Goal: Task Accomplishment & Management: Manage account settings

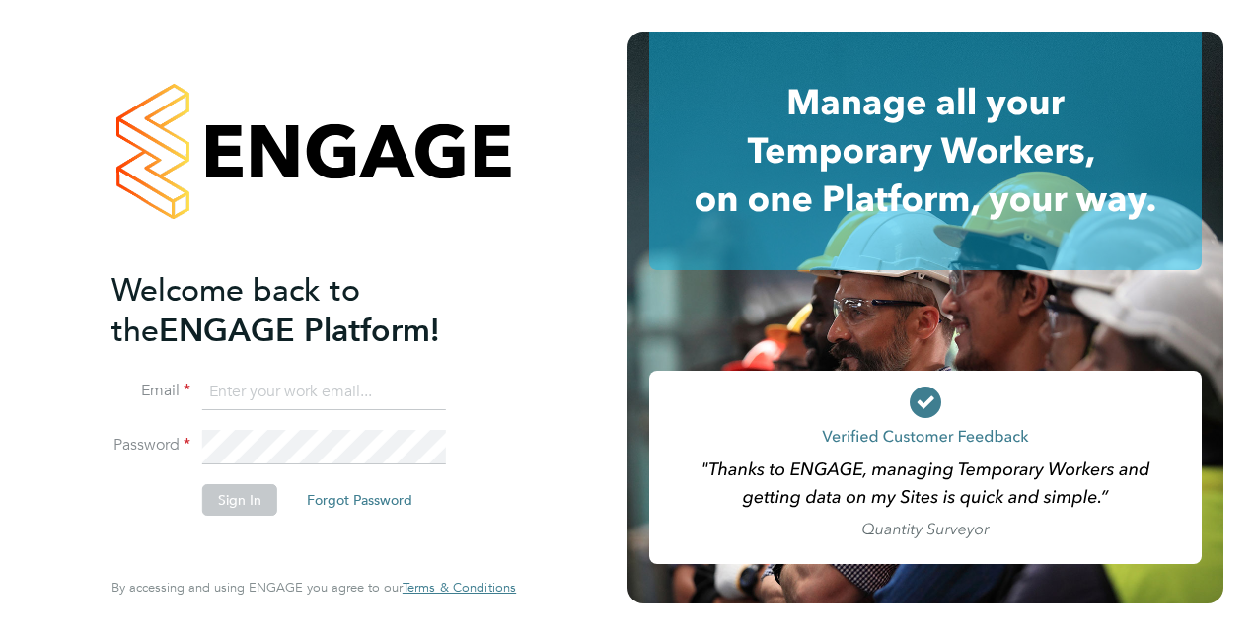
type input "[PERSON_NAME][EMAIL_ADDRESS][DOMAIN_NAME]"
click at [215, 497] on button "Sign In" at bounding box center [239, 500] width 75 height 32
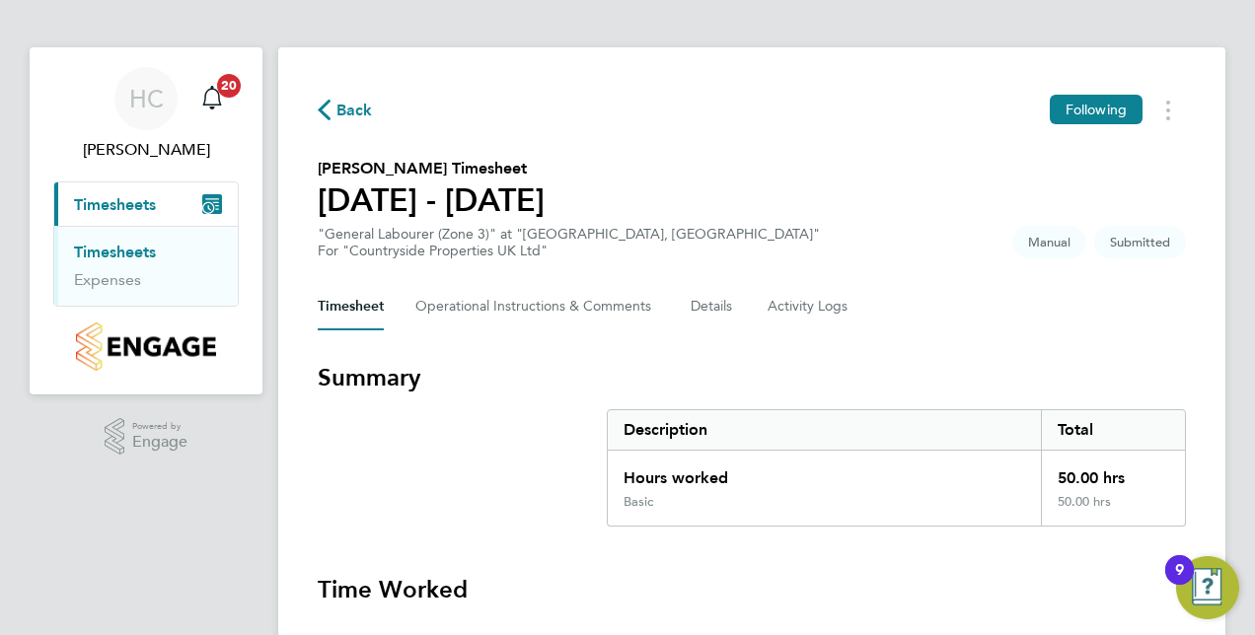
scroll to position [7, 0]
click at [1172, 107] on button "Timesheets Menu" at bounding box center [1168, 111] width 36 height 31
click at [943, 258] on section "Enrico Zagnoli De Souza's Timesheet 01 - 07 Sept 2025 "General Labourer (Zone 3…" at bounding box center [752, 209] width 868 height 103
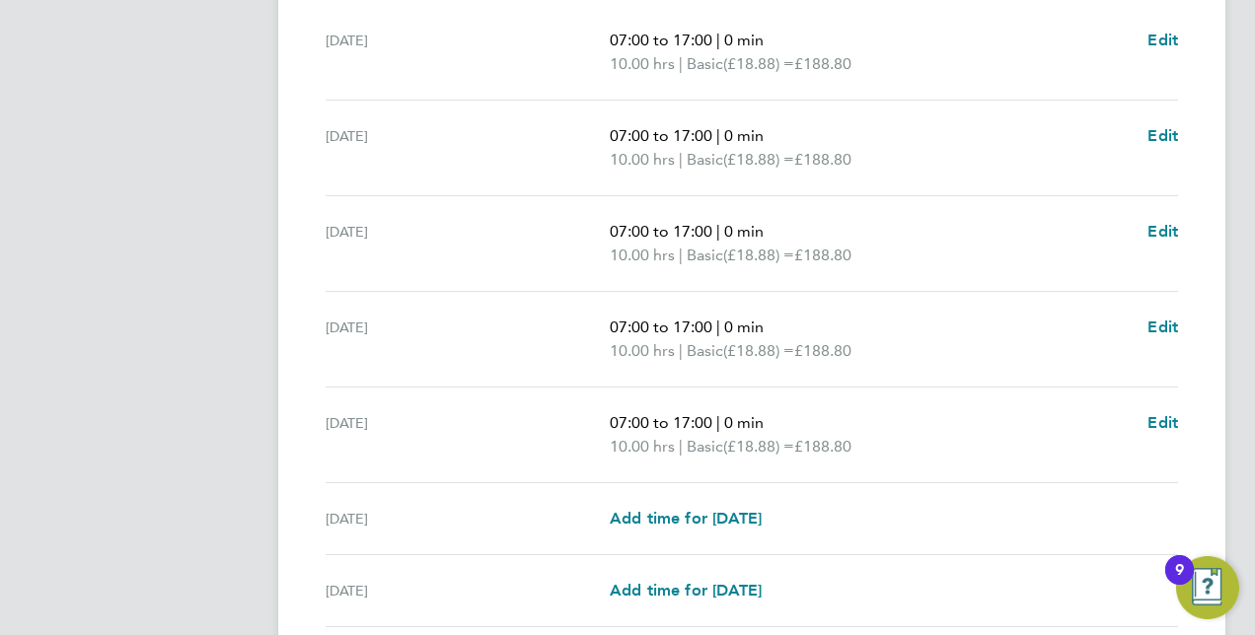
scroll to position [786, 0]
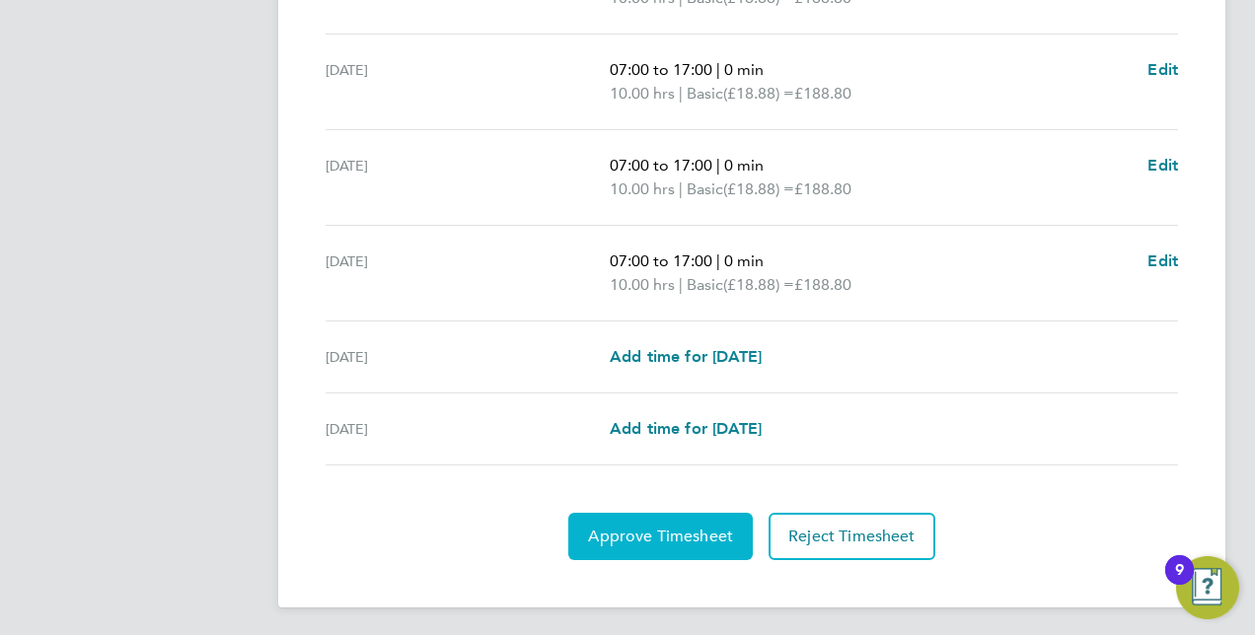
click at [649, 536] on span "Approve Timesheet" at bounding box center [660, 537] width 145 height 20
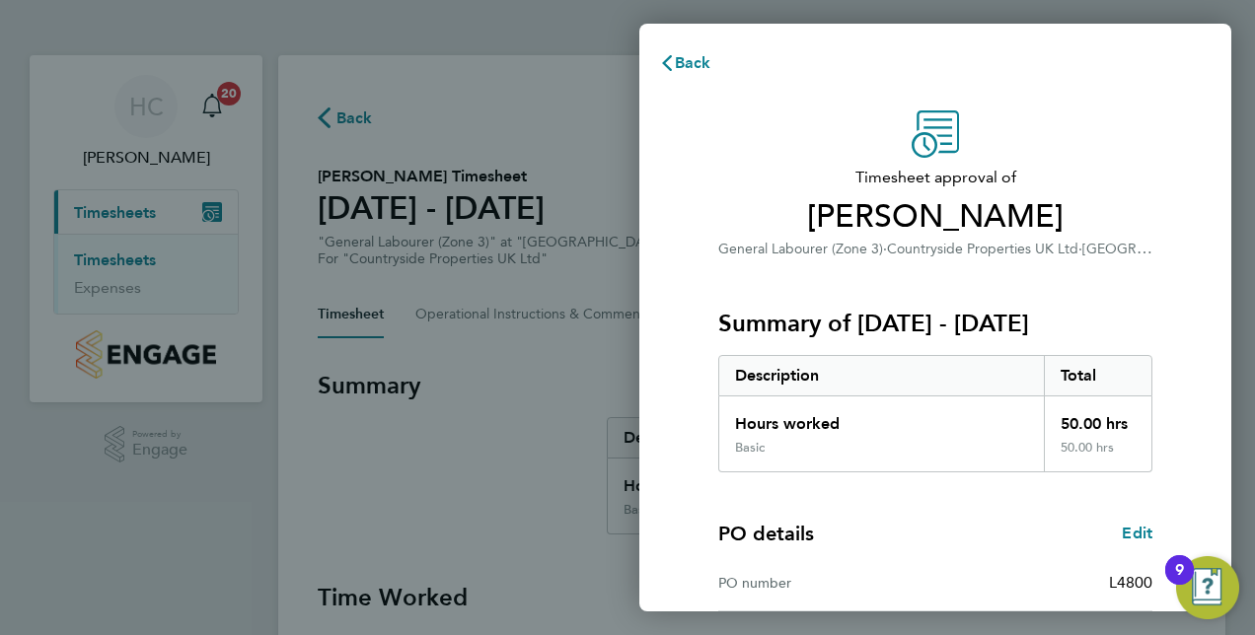
scroll to position [252, 0]
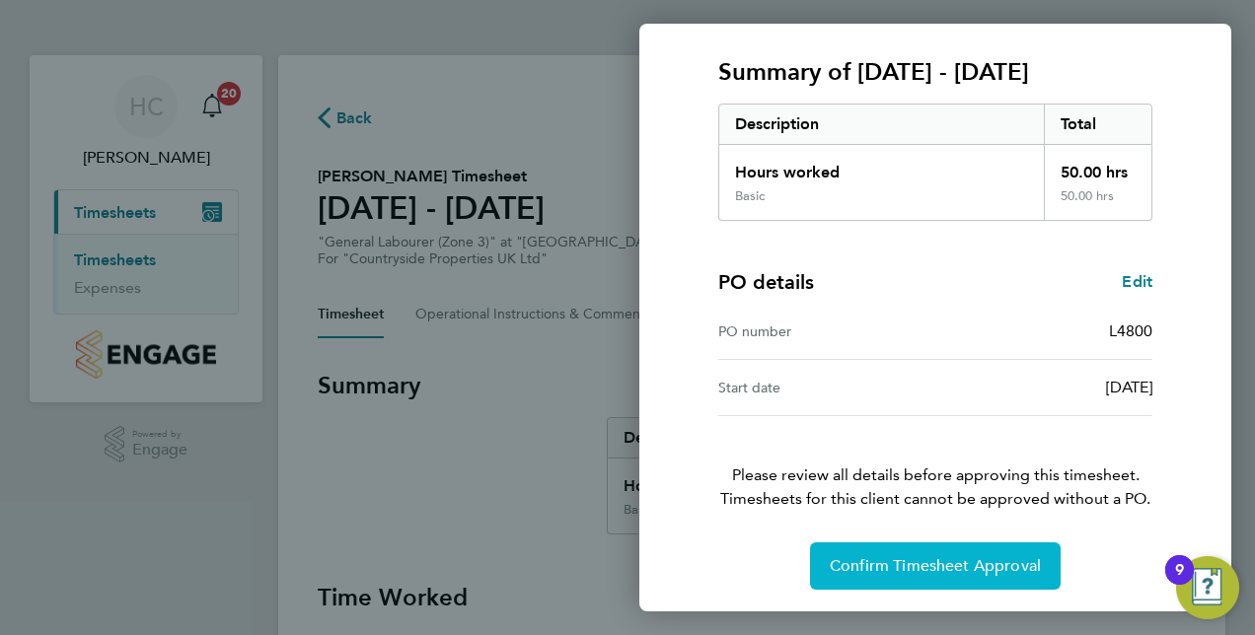
click at [920, 562] on span "Confirm Timesheet Approval" at bounding box center [935, 566] width 211 height 20
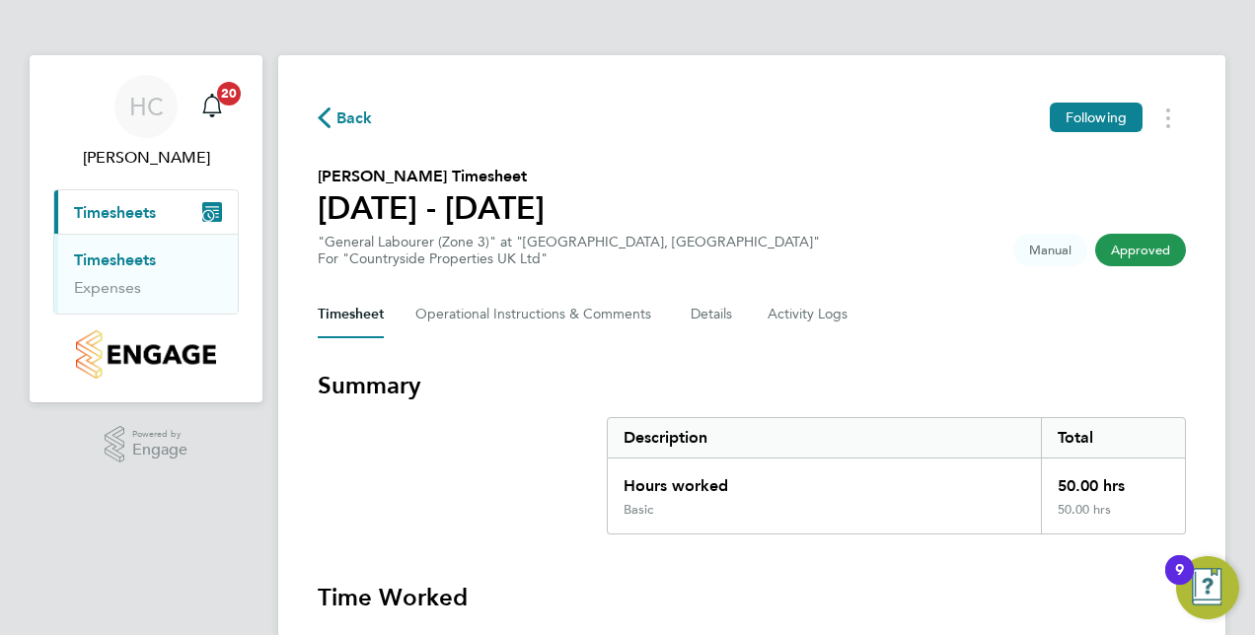
click at [140, 218] on span "Timesheets" at bounding box center [115, 212] width 82 height 19
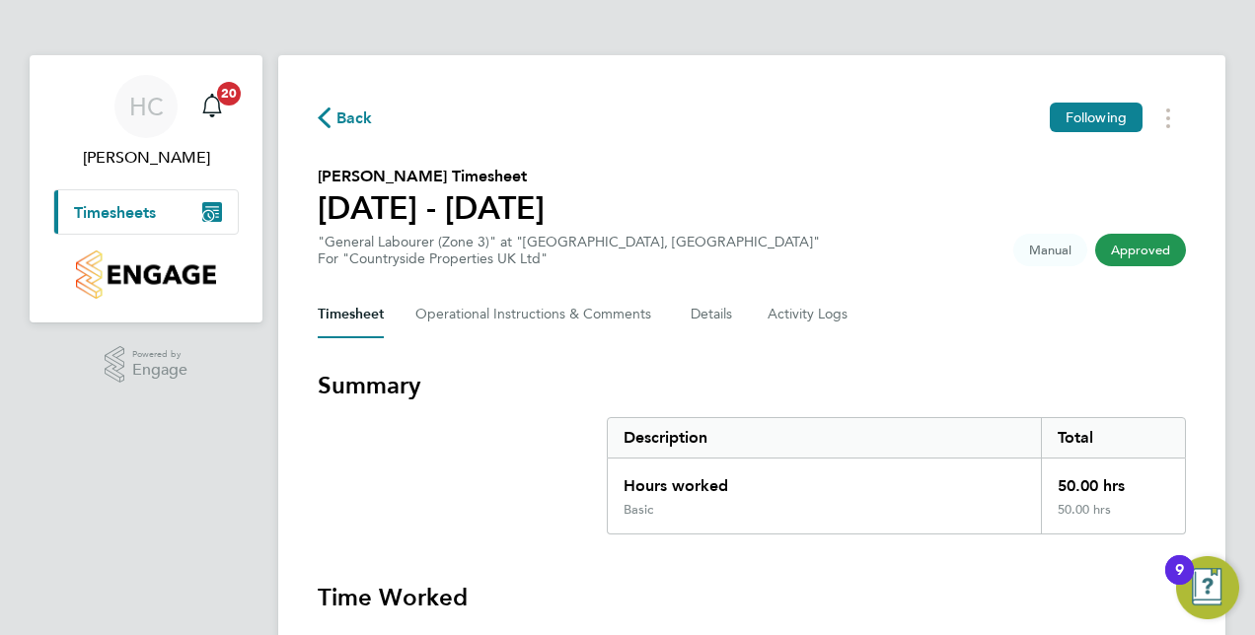
click at [140, 218] on span "Timesheets" at bounding box center [115, 212] width 82 height 19
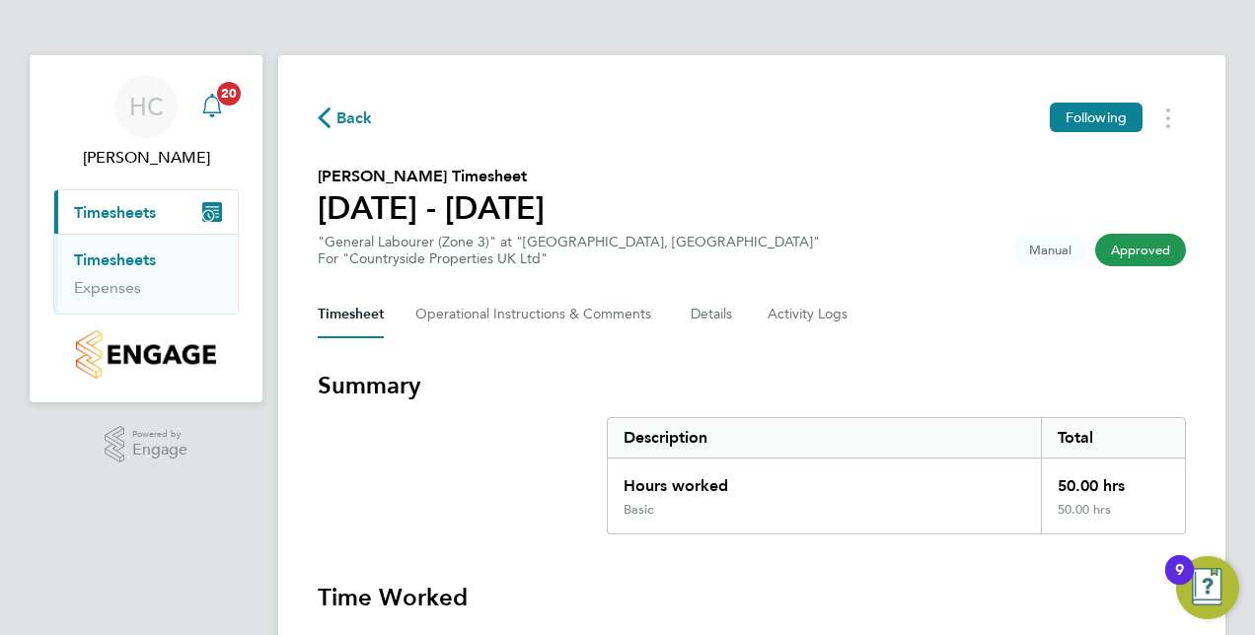
click at [219, 118] on div "Main navigation" at bounding box center [211, 106] width 39 height 39
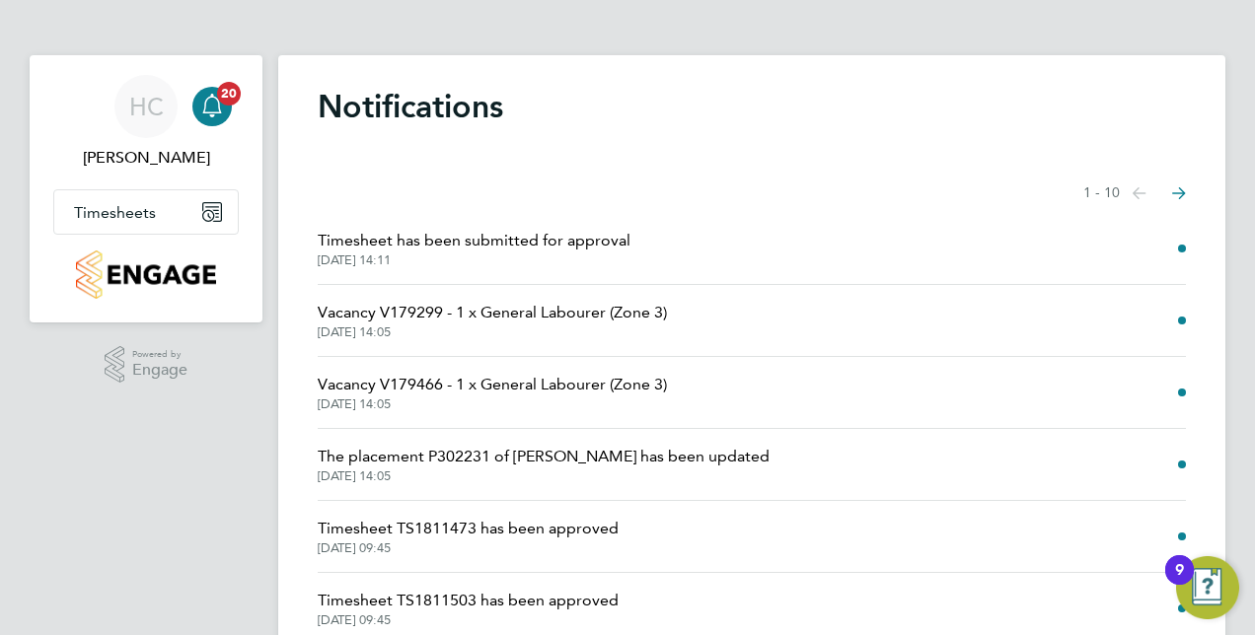
click at [596, 319] on span "Vacancy V179299 - 1 x General Labourer (Zone 3)" at bounding box center [492, 313] width 349 height 24
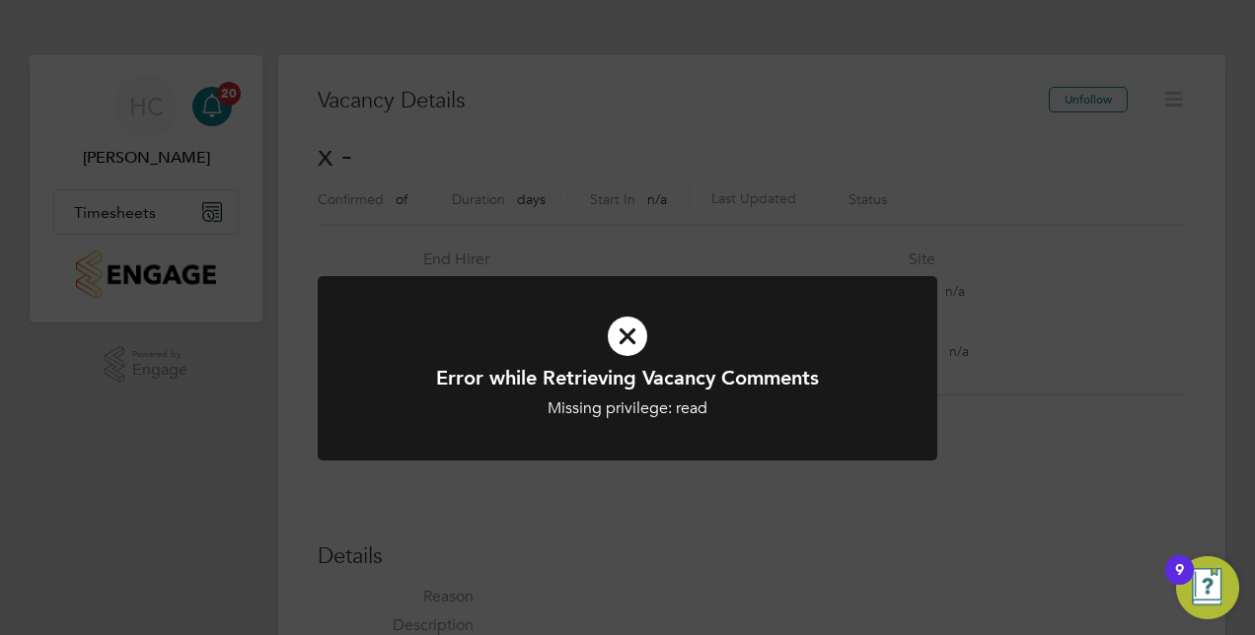
click at [645, 334] on icon at bounding box center [627, 336] width 513 height 77
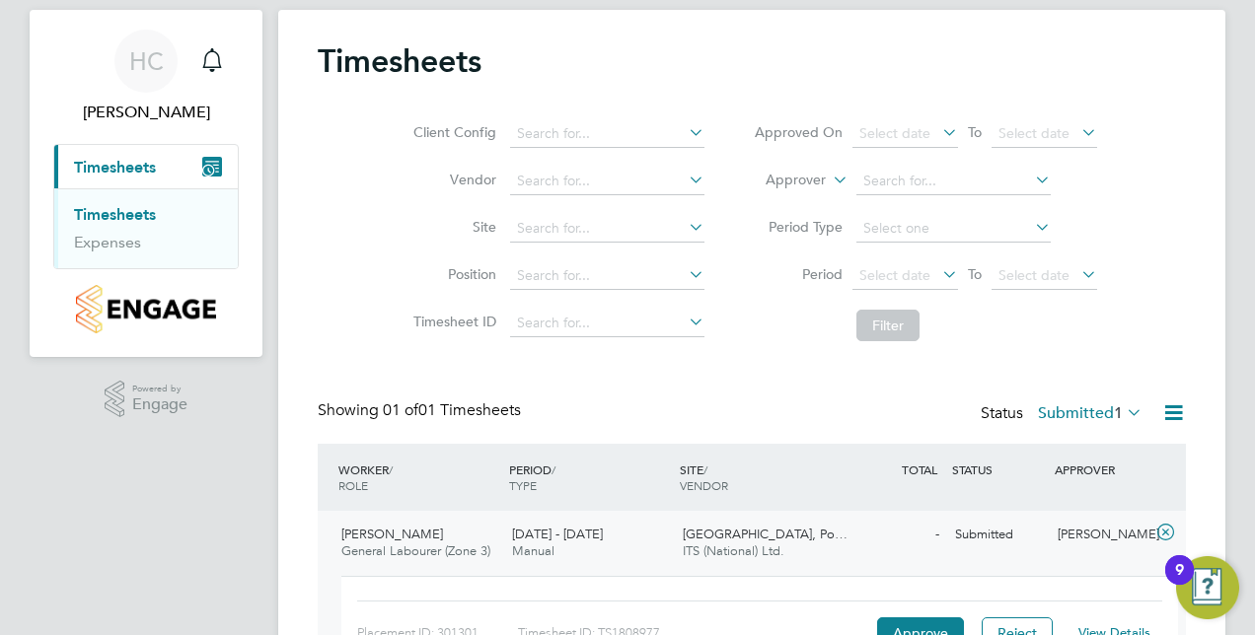
scroll to position [37, 0]
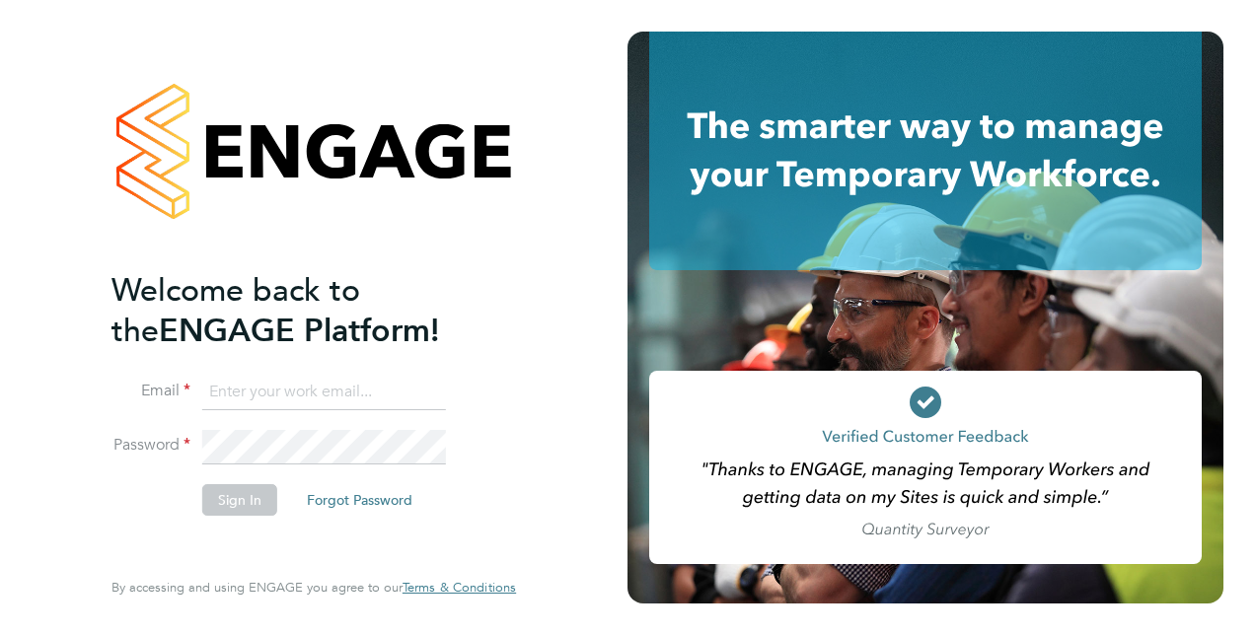
type input "[PERSON_NAME][EMAIL_ADDRESS][DOMAIN_NAME]"
click at [221, 499] on button "Sign In" at bounding box center [239, 500] width 75 height 32
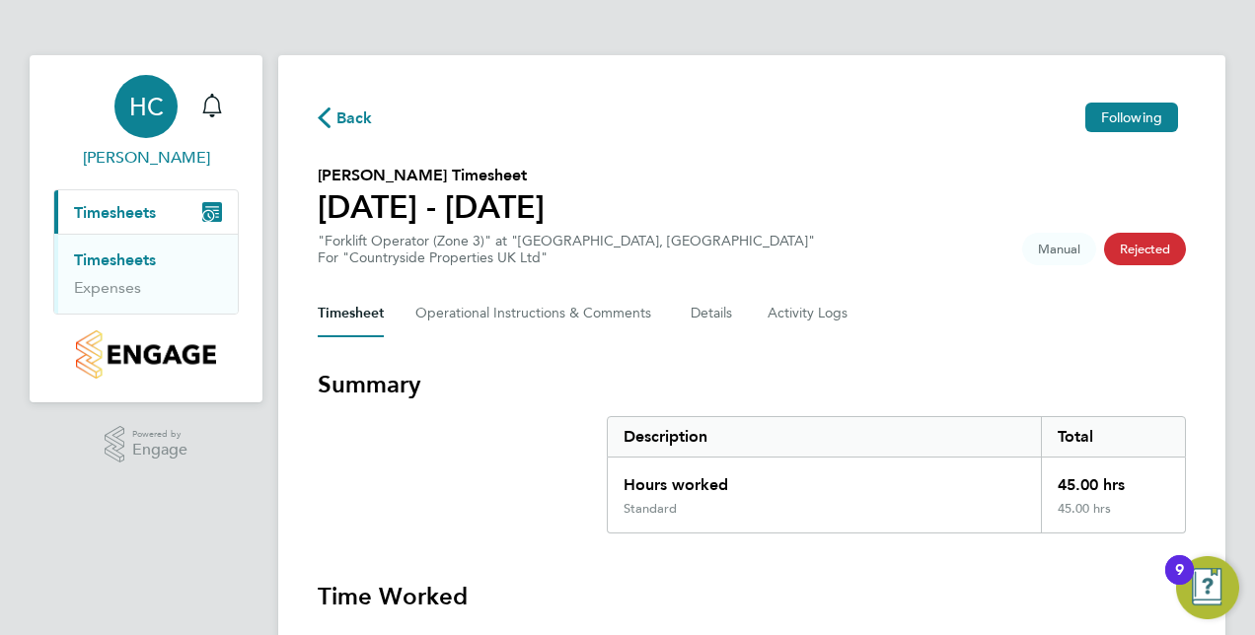
click at [158, 112] on span "HC" at bounding box center [146, 107] width 35 height 26
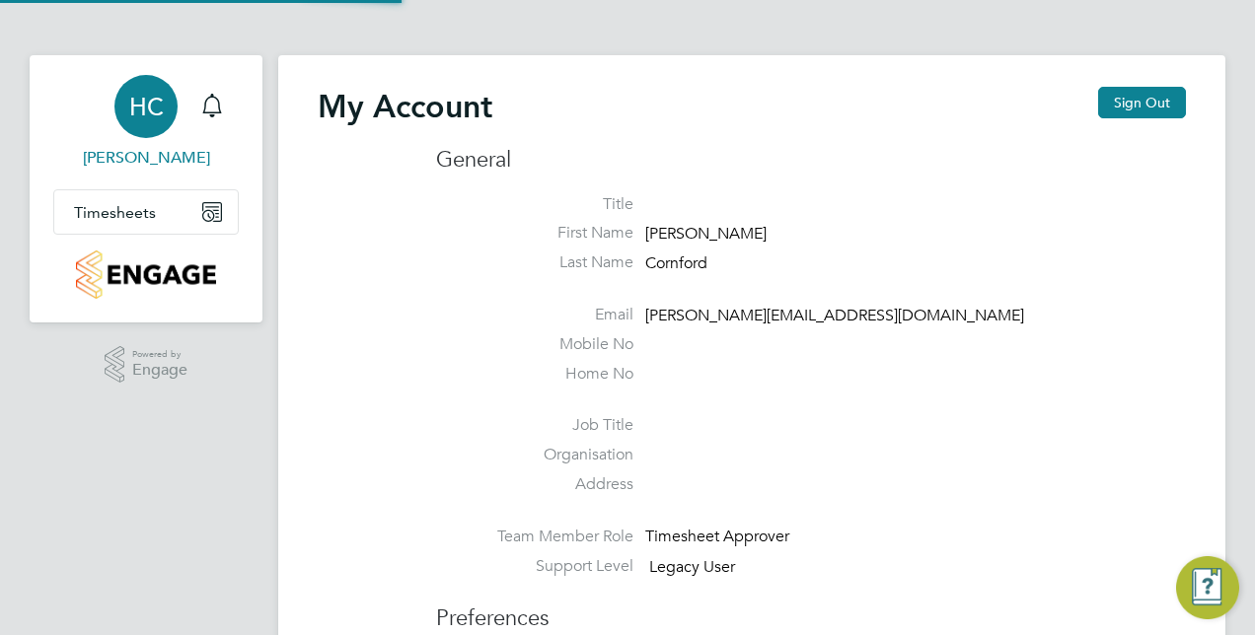
type input "hannah.cornford@vistry.co.uk"
click at [142, 194] on button "Timesheets" at bounding box center [146, 211] width 184 height 43
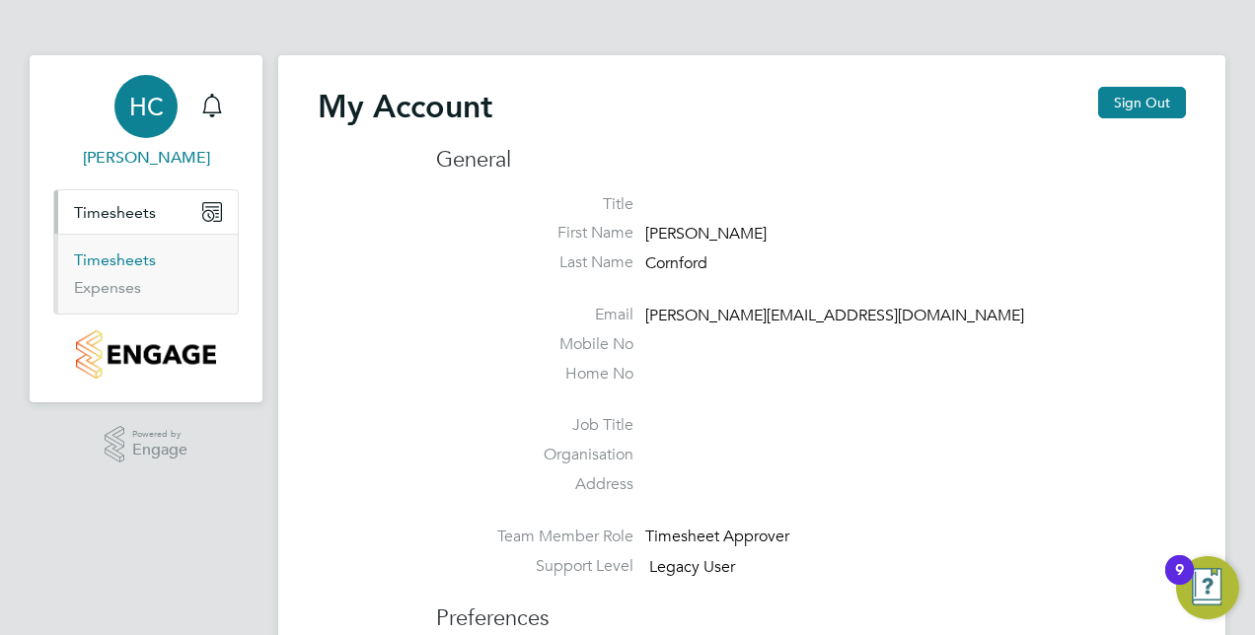
click at [132, 255] on link "Timesheets" at bounding box center [115, 260] width 82 height 19
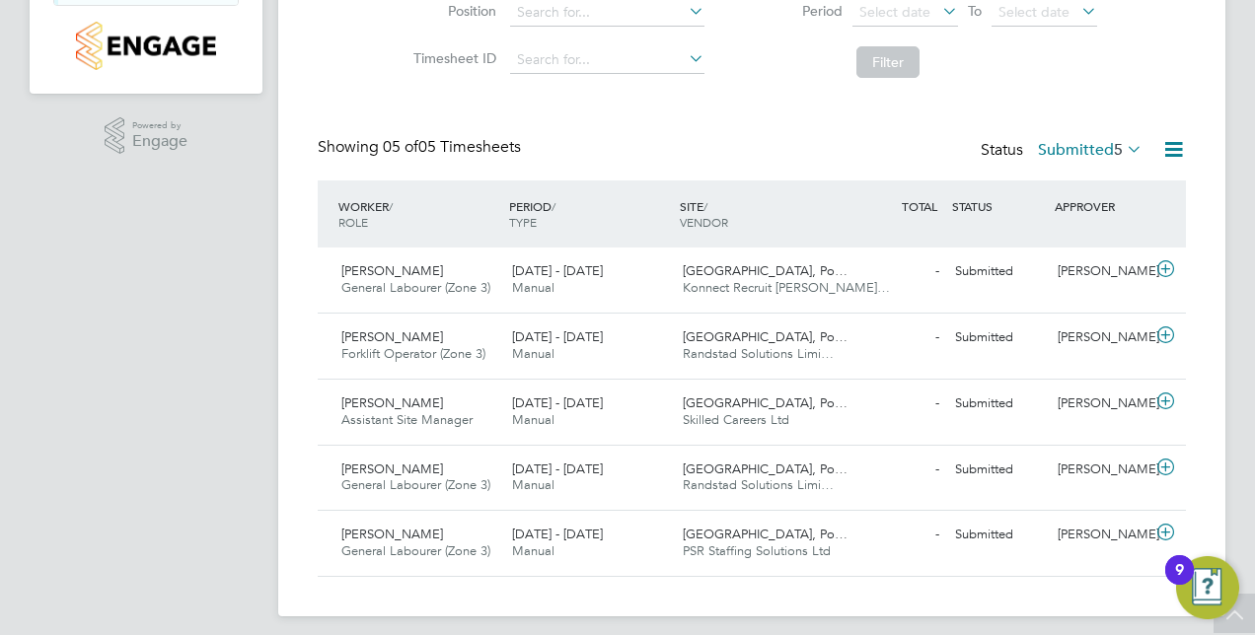
scroll to position [311, 0]
click at [853, 538] on div "- Submitted" at bounding box center [896, 533] width 103 height 33
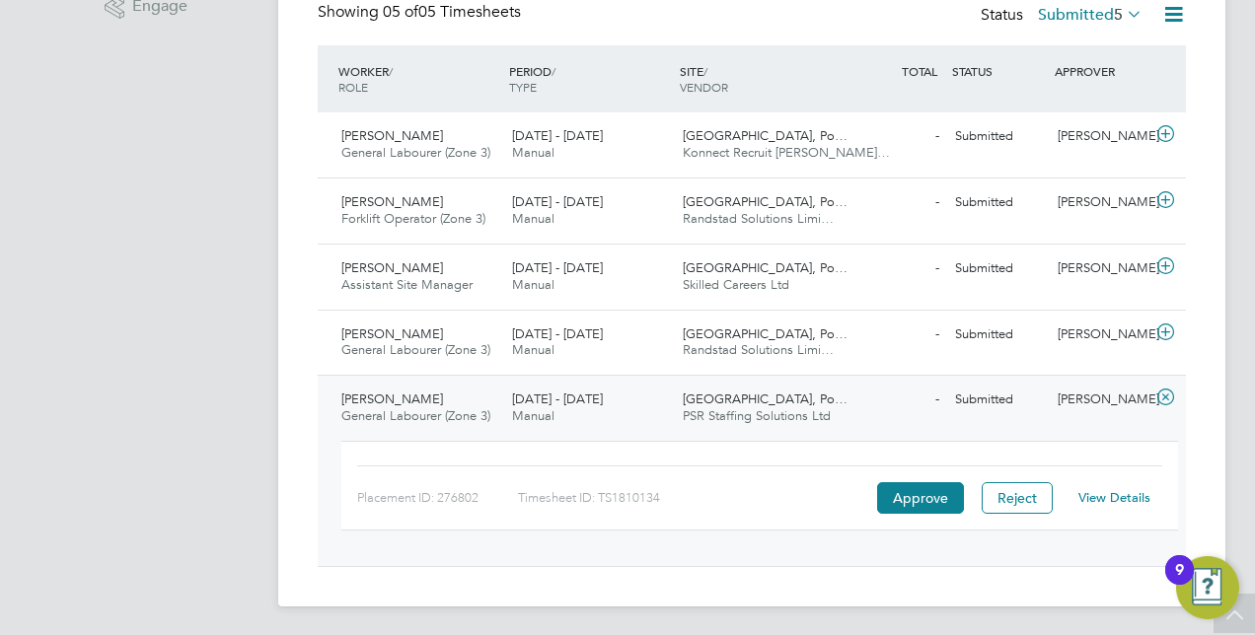
scroll to position [444, 0]
click at [1091, 499] on link "View Details" at bounding box center [1114, 497] width 72 height 17
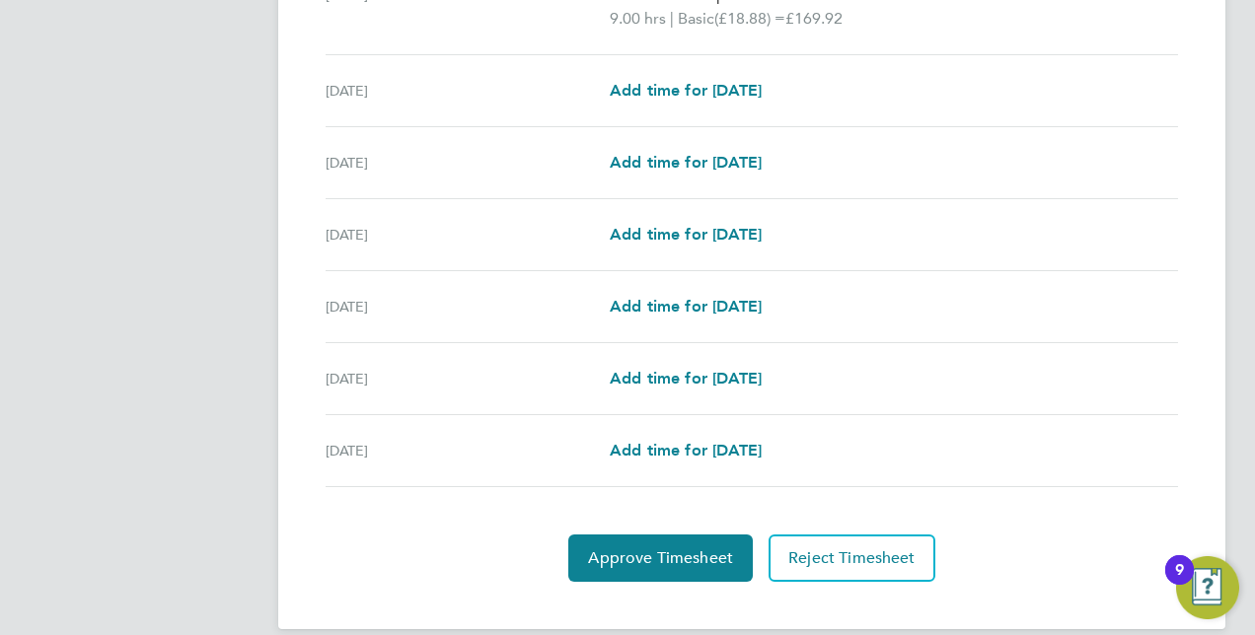
scroll to position [692, 0]
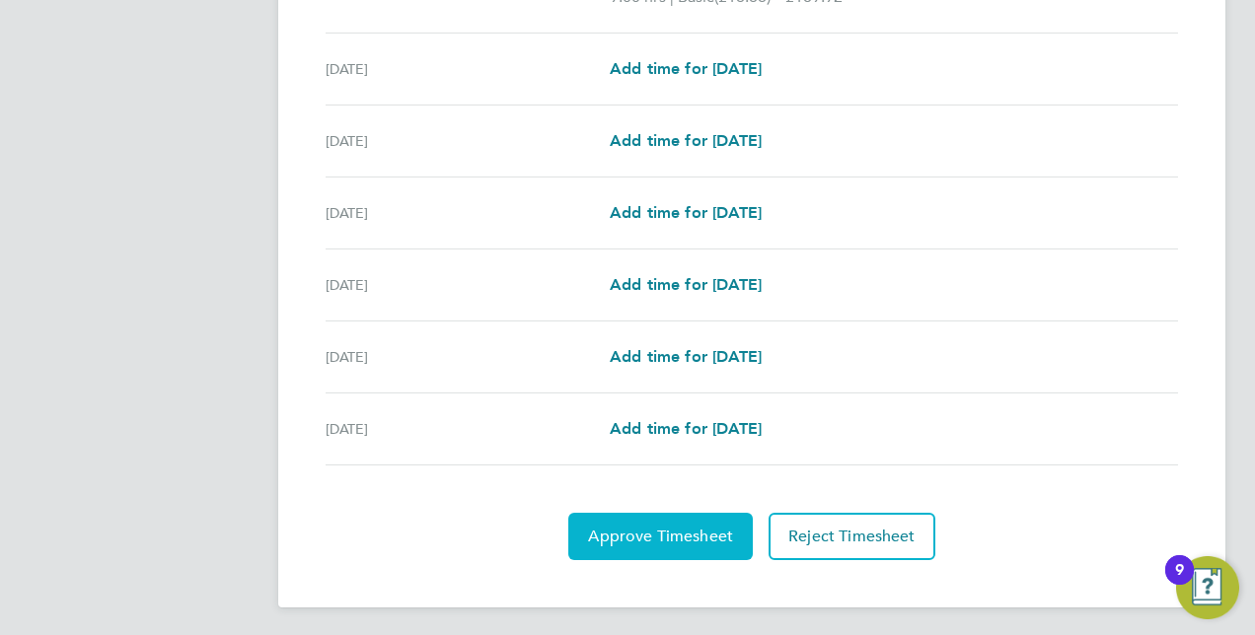
click at [667, 544] on button "Approve Timesheet" at bounding box center [660, 536] width 184 height 47
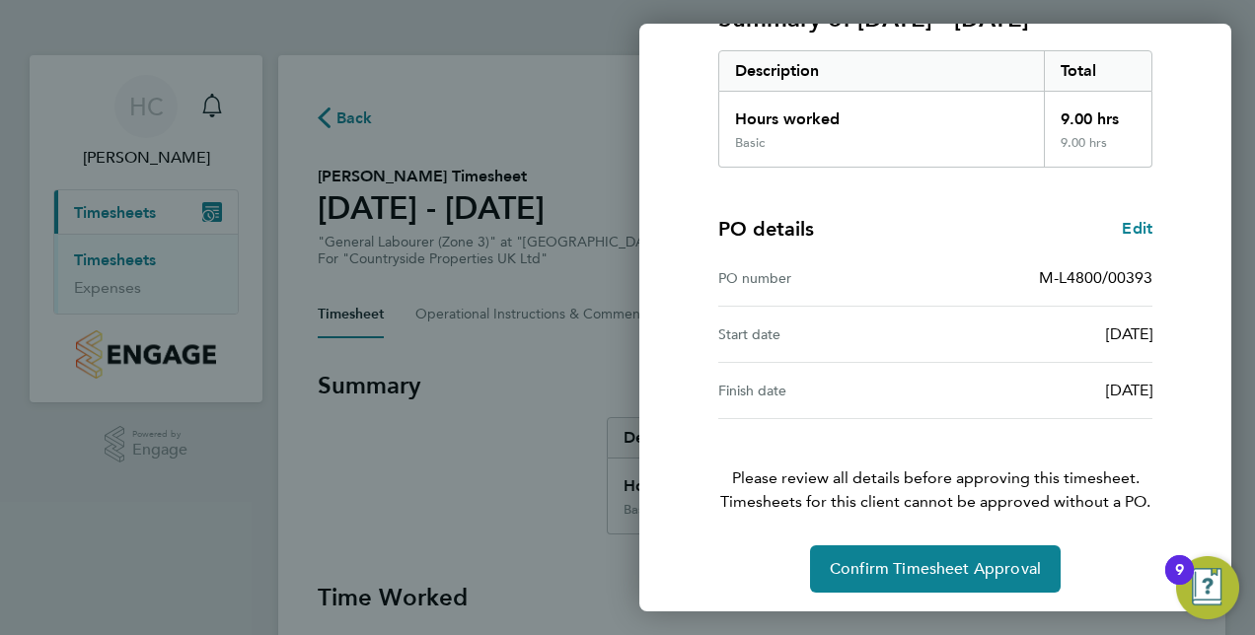
scroll to position [308, 0]
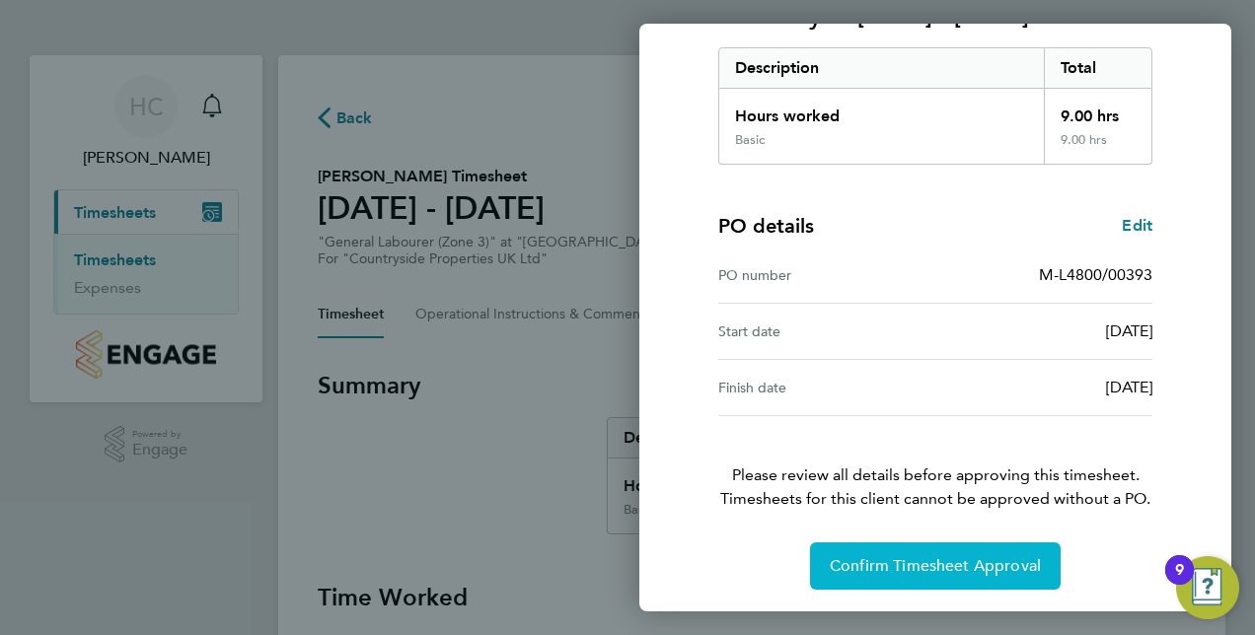
click at [925, 582] on button "Confirm Timesheet Approval" at bounding box center [935, 566] width 251 height 47
